Goal: Browse casually

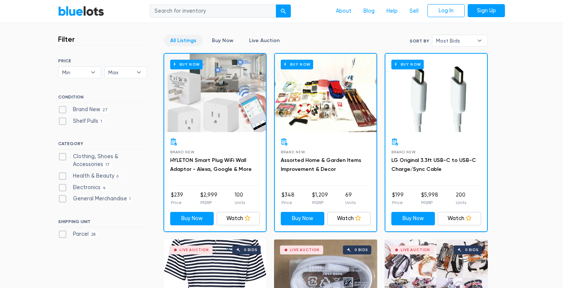
scroll to position [204, 0]
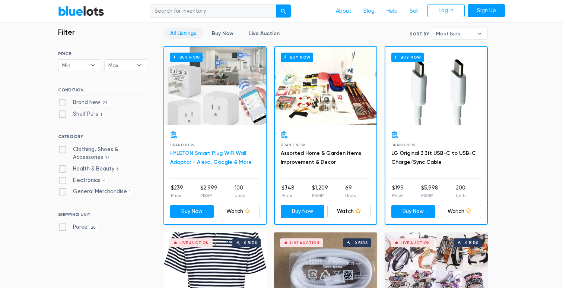
click at [195, 154] on link "HYLETON Smart Plug WiFi Wall Adaptor - Alexa, Google & More" at bounding box center [211, 157] width 82 height 15
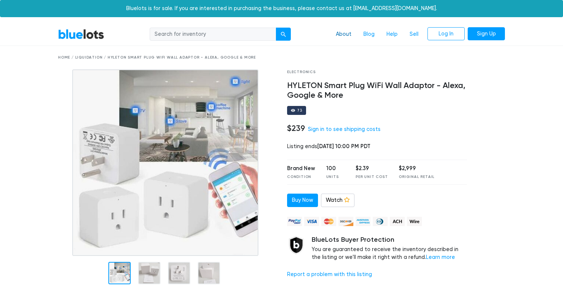
click at [342, 36] on link "About" at bounding box center [344, 34] width 28 height 14
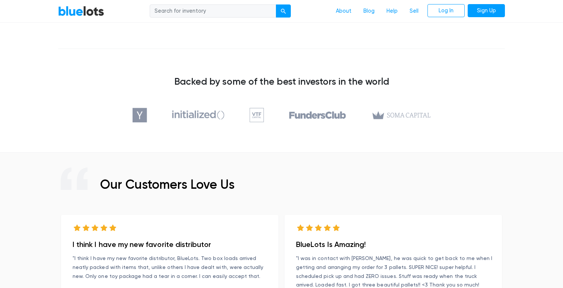
scroll to position [223, 0]
click at [139, 107] on img at bounding box center [282, 114] width 298 height 15
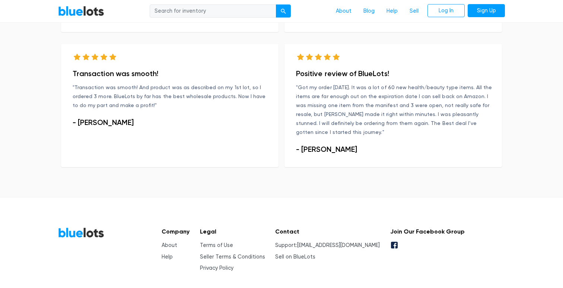
scroll to position [547, 0]
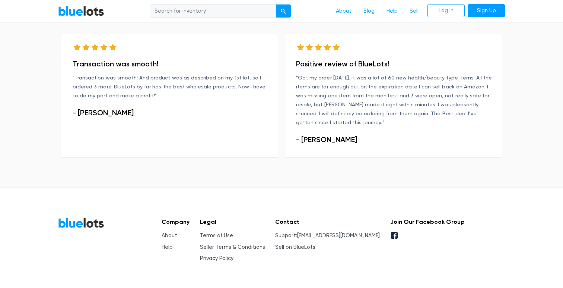
click at [172, 11] on input "search" at bounding box center [213, 10] width 127 height 13
click at [65, 11] on link "BlueLots" at bounding box center [81, 11] width 46 height 11
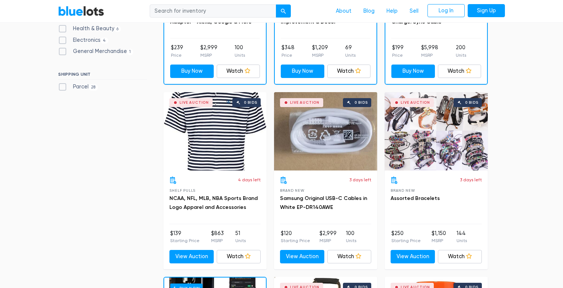
scroll to position [358, 0]
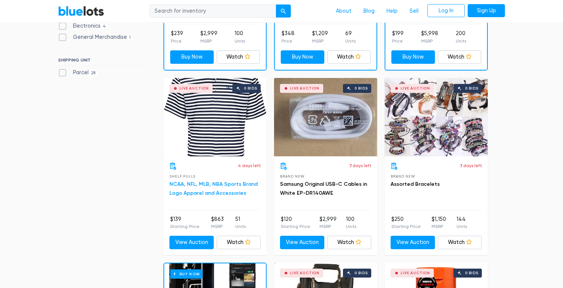
click at [224, 181] on link "NCAA, NFL, MLB, NBA Sports Brand Logo Apparel and Accessories" at bounding box center [213, 188] width 88 height 15
